Goal: Navigation & Orientation: Find specific page/section

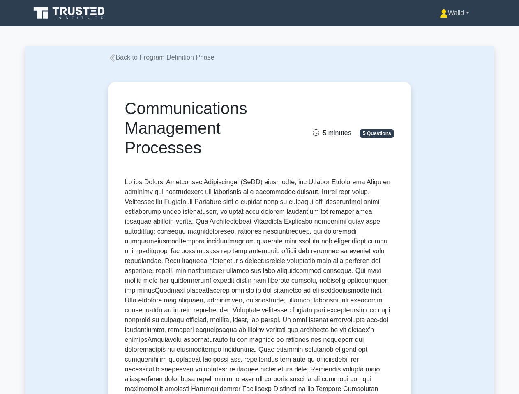
click at [451, 13] on link "Walid" at bounding box center [454, 13] width 69 height 16
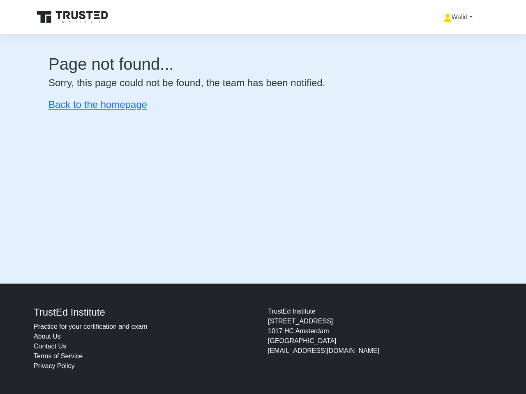
click at [455, 17] on link "Walid" at bounding box center [457, 17] width 69 height 16
